Goal: Navigation & Orientation: Find specific page/section

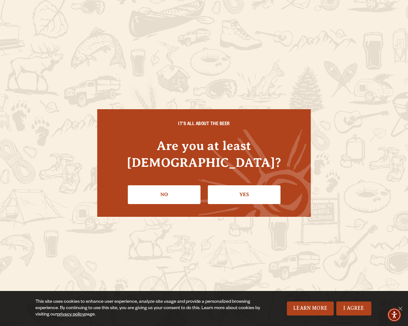
click at [405, 163] on div "IT'S ALL ABOUT THE BEER Are you at least 21 years old? No Yes" at bounding box center [204, 163] width 408 height 326
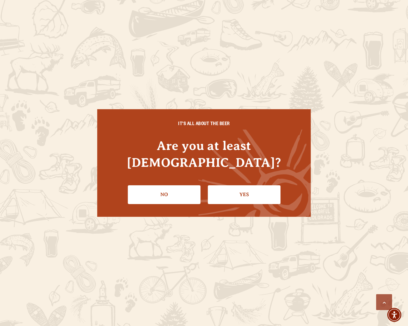
scroll to position [1736, 0]
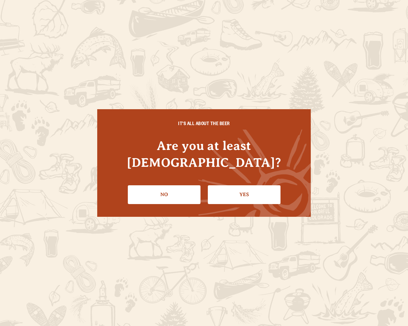
scroll to position [819, 0]
